Goal: Task Accomplishment & Management: Complete application form

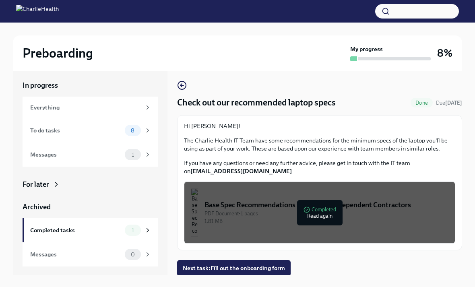
scroll to position [14, 0]
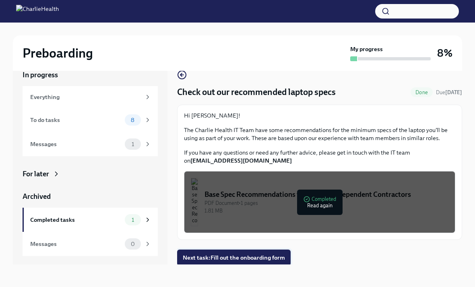
click at [231, 259] on span "Next task : Fill out the onboarding form" at bounding box center [234, 258] width 102 height 8
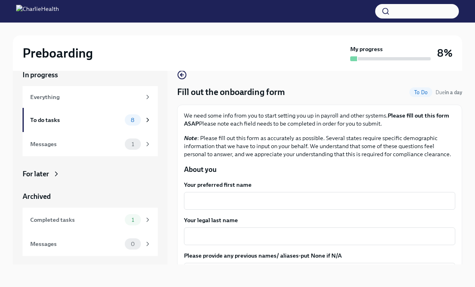
scroll to position [46, 0]
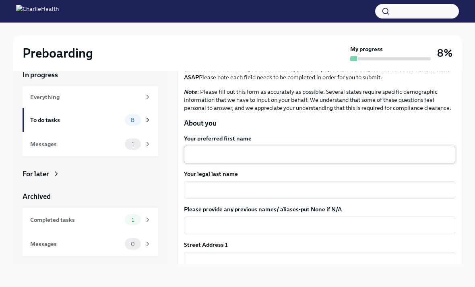
click at [274, 153] on textarea "Your preferred first name" at bounding box center [320, 155] width 262 height 10
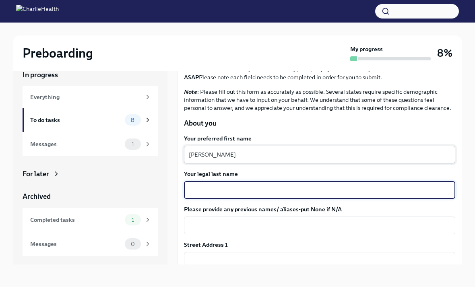
click at [245, 158] on textarea "Cecia" at bounding box center [320, 155] width 262 height 10
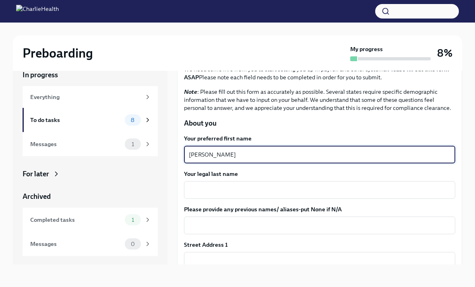
type textarea "Cecilia"
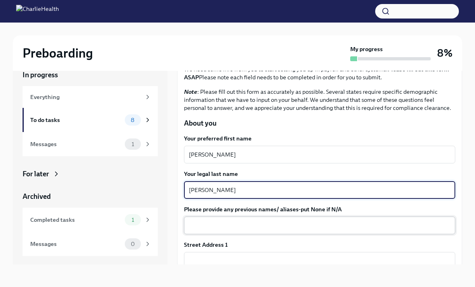
type textarea "Garcia"
click at [329, 230] on textarea "Please provide any previous names/ aliases-put None if N/A" at bounding box center [320, 226] width 262 height 10
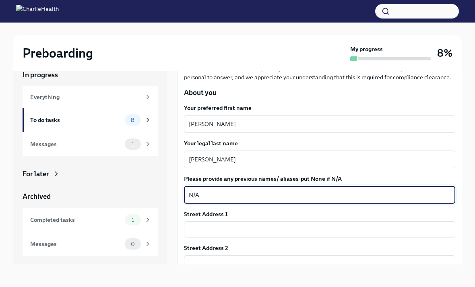
scroll to position [80, 0]
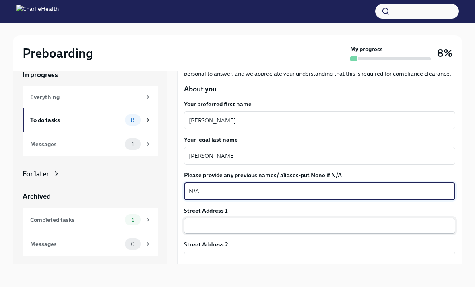
type textarea "N/A"
click at [281, 231] on input "text" at bounding box center [319, 226] width 271 height 16
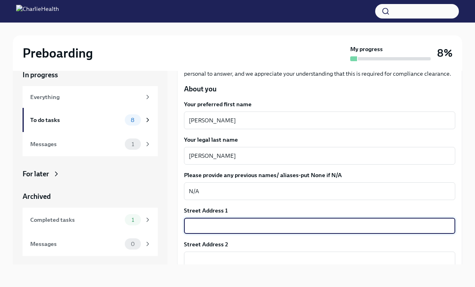
type input "1"
type input "1901 W 42 1/2"
type input "St"
type input "78573"
type input "Mission"
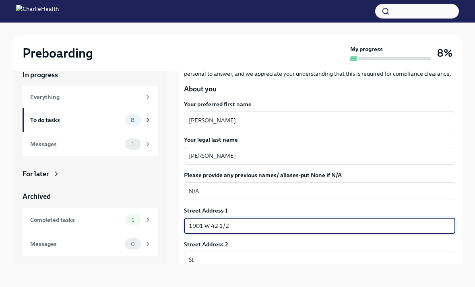
type input "TEXAS"
type input "United States"
type textarea "United States"
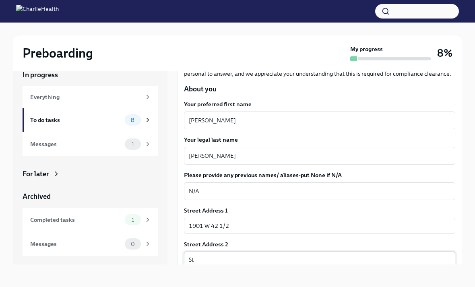
click at [265, 257] on input "St" at bounding box center [319, 260] width 271 height 16
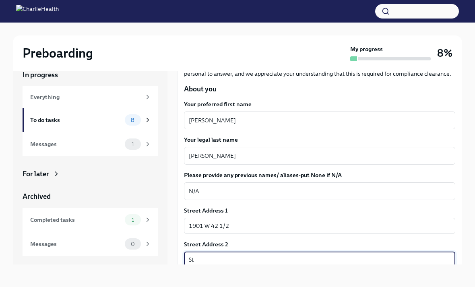
type input "S"
click at [285, 231] on input "1901 W 42 1/2" at bounding box center [319, 226] width 271 height 16
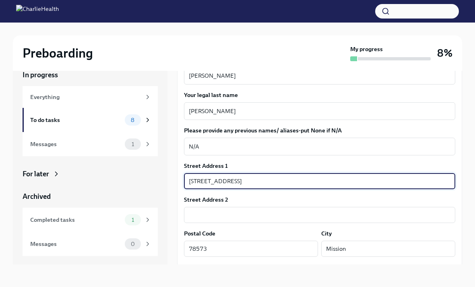
scroll to position [140, 0]
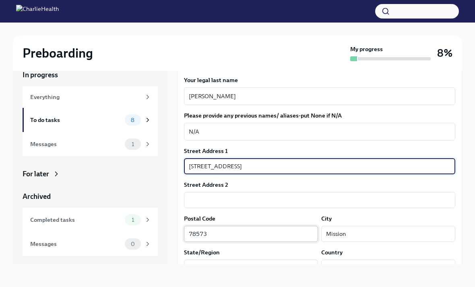
type input "1901 W 42 1/2 St"
click at [284, 236] on input "78573" at bounding box center [251, 234] width 134 height 16
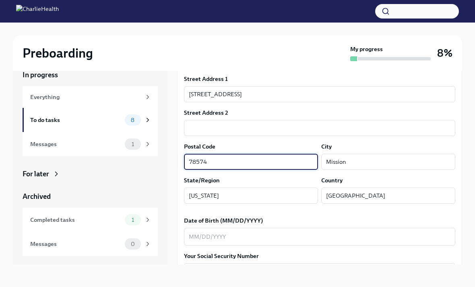
scroll to position [212, 0]
type input "78574"
click at [338, 237] on textarea "Date of Birth (MM/DD/YYYY)" at bounding box center [320, 237] width 262 height 10
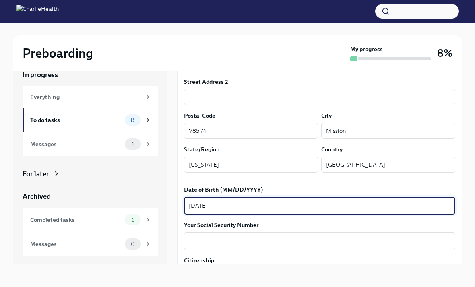
scroll to position [251, 0]
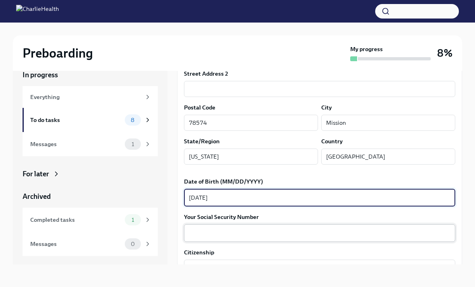
type textarea "04/22/1998"
click at [278, 233] on textarea "Your Social Security Number" at bounding box center [320, 233] width 262 height 10
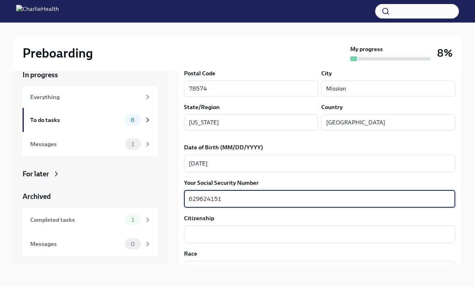
scroll to position [291, 0]
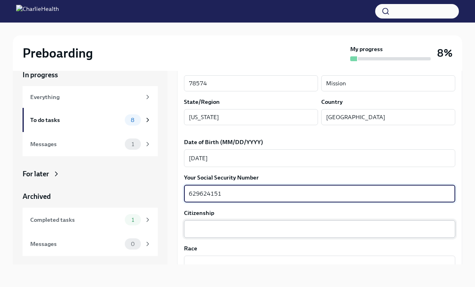
type textarea "629624151"
click at [280, 229] on textarea "Citizenship" at bounding box center [320, 229] width 262 height 10
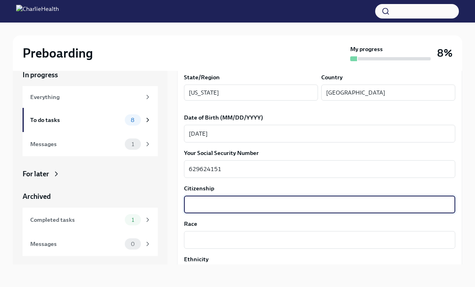
scroll to position [337, 0]
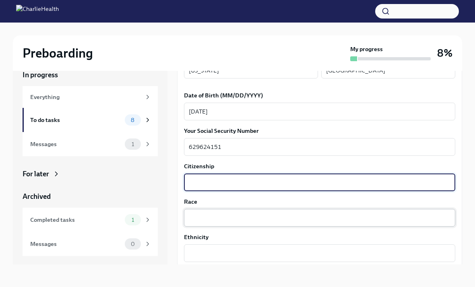
click at [305, 217] on textarea "Race" at bounding box center [320, 218] width 262 height 10
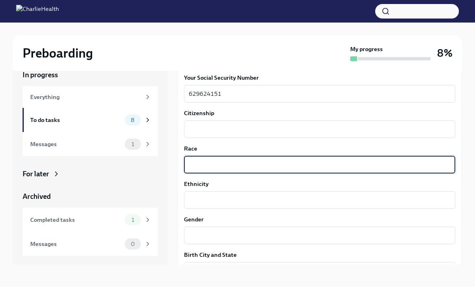
scroll to position [365, 0]
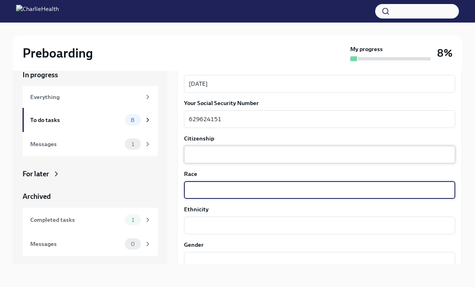
click at [347, 152] on textarea "Citizenship" at bounding box center [320, 155] width 262 height 10
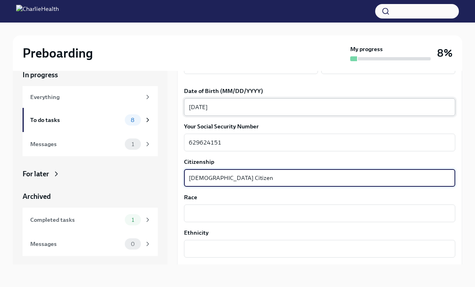
scroll to position [341, 0]
type textarea "U.S Citizen"
click at [273, 209] on textarea "Race" at bounding box center [320, 214] width 262 height 10
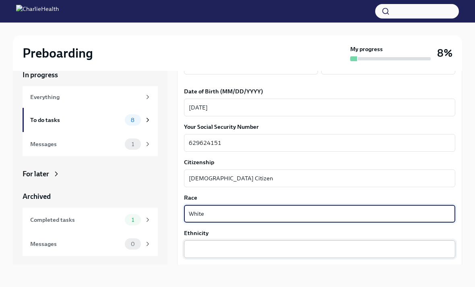
type textarea "White"
click at [265, 244] on textarea "Ethnicity" at bounding box center [320, 249] width 262 height 10
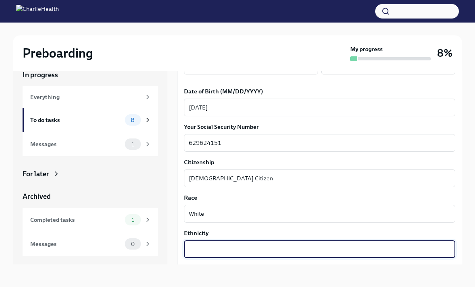
type textarea "i"
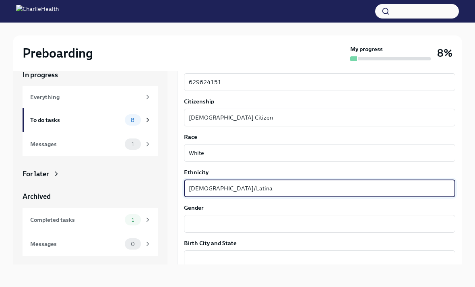
scroll to position [401, 0]
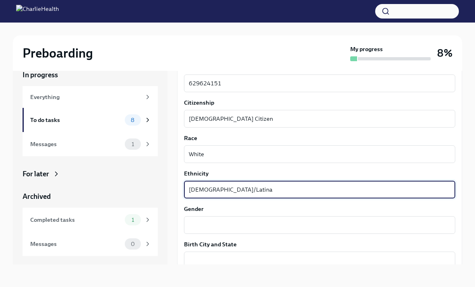
type textarea "Hispanic/Latina"
click at [263, 220] on textarea "Gender" at bounding box center [320, 225] width 262 height 10
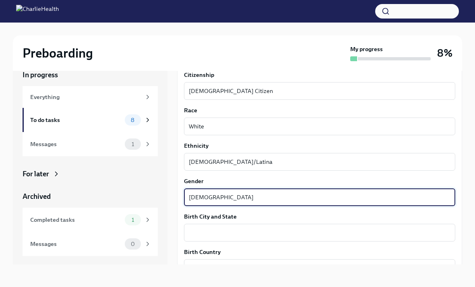
scroll to position [437, 0]
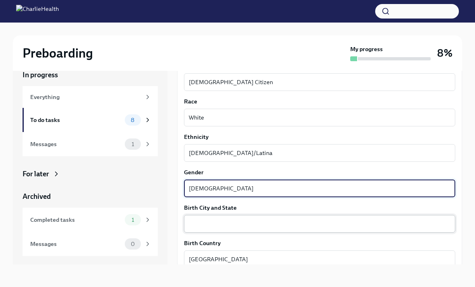
type textarea "Female"
click at [273, 219] on textarea "Birth City and State" at bounding box center [320, 224] width 262 height 10
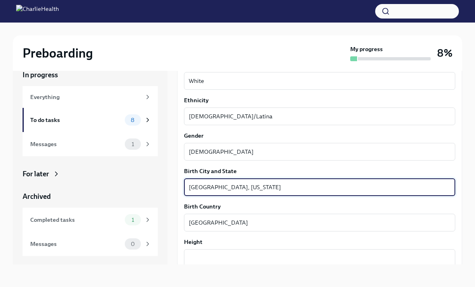
scroll to position [494, 0]
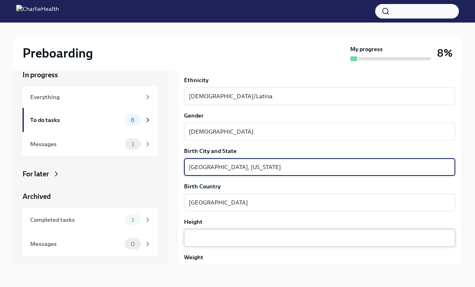
type textarea "Pasadena, Texas"
click at [263, 233] on textarea "Height" at bounding box center [320, 238] width 262 height 10
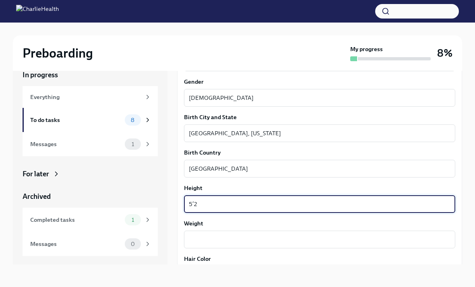
scroll to position [541, 0]
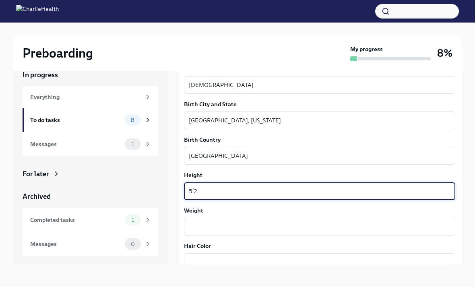
type textarea "5’2"
click at [258, 222] on textarea "Weight" at bounding box center [320, 227] width 262 height 10
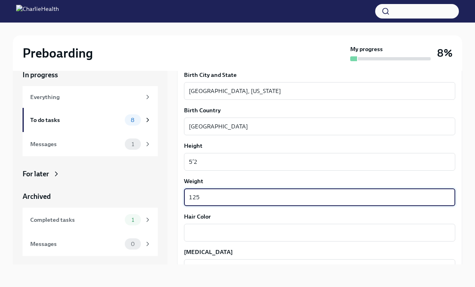
scroll to position [571, 0]
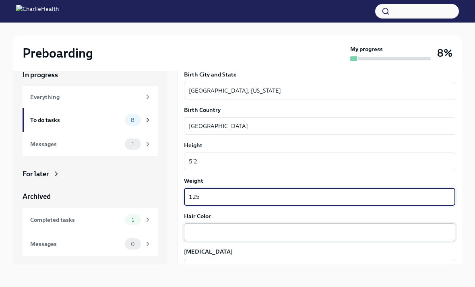
type textarea "125"
click at [243, 227] on textarea "Hair Color" at bounding box center [320, 232] width 262 height 10
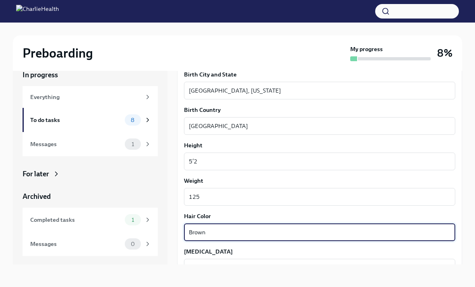
type textarea "Brown"
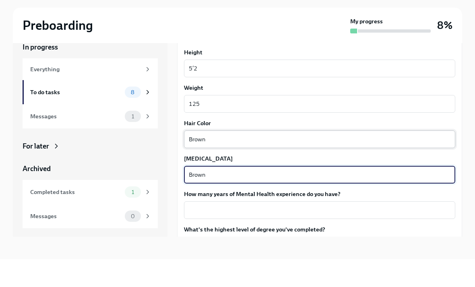
scroll to position [635, 0]
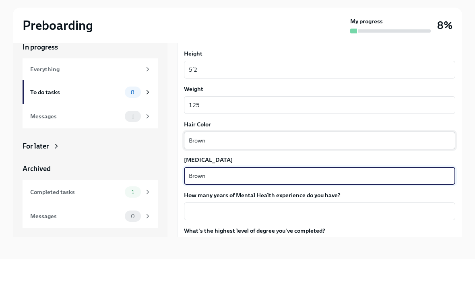
type textarea "Brown"
click at [289, 234] on textarea "How many years of Mental Health experience do you have?" at bounding box center [320, 239] width 262 height 10
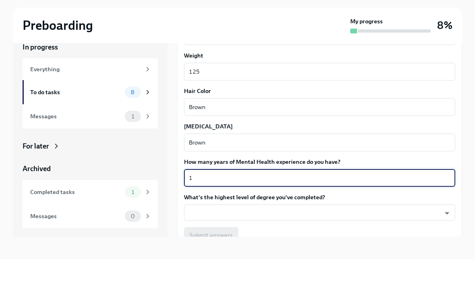
scroll to position [672, 0]
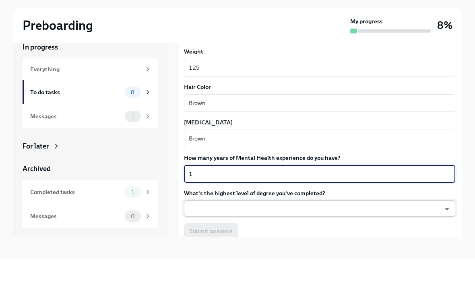
type textarea "1"
click at [342, 185] on body "Preboarding My progress 8% In progress Everything To do tasks 8 Messages 1 For …" at bounding box center [237, 136] width 475 height 301
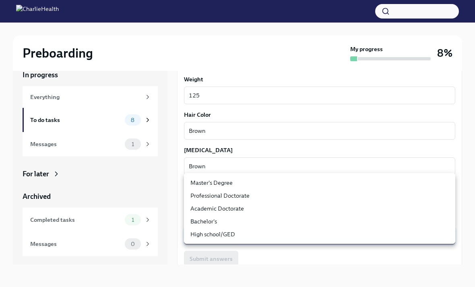
click at [237, 182] on li "Master's Degree" at bounding box center [319, 182] width 271 height 13
type input "2vBr-ghkD"
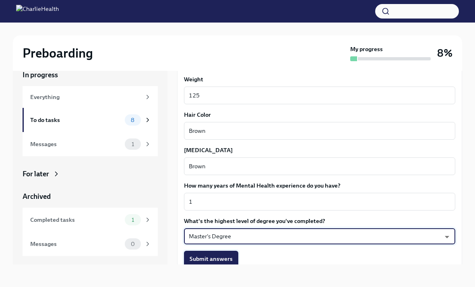
click at [222, 255] on span "Submit answers" at bounding box center [211, 259] width 43 height 8
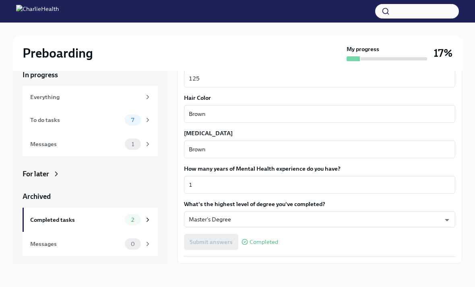
scroll to position [688, 0]
click at [233, 278] on span "Next task : Provide essential professional documentation" at bounding box center [258, 282] width 150 height 8
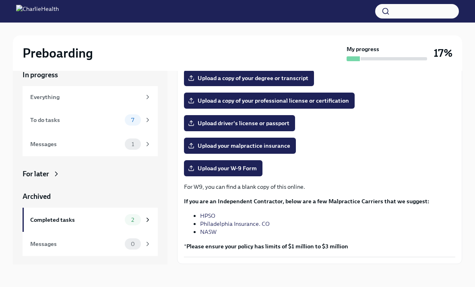
scroll to position [123, 0]
